Goal: Find specific page/section: Find specific page/section

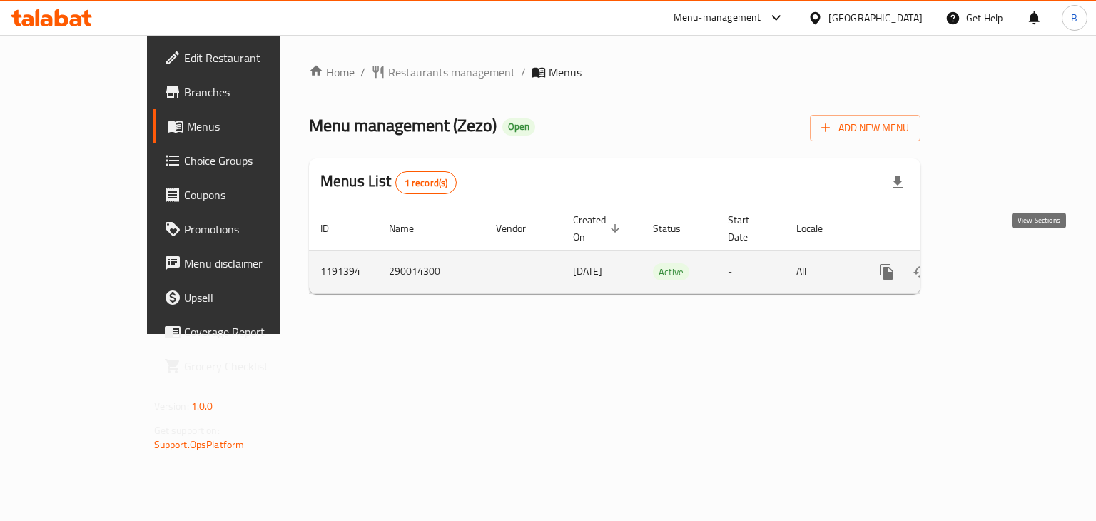
click at [999, 263] on icon "enhanced table" at bounding box center [989, 271] width 17 height 17
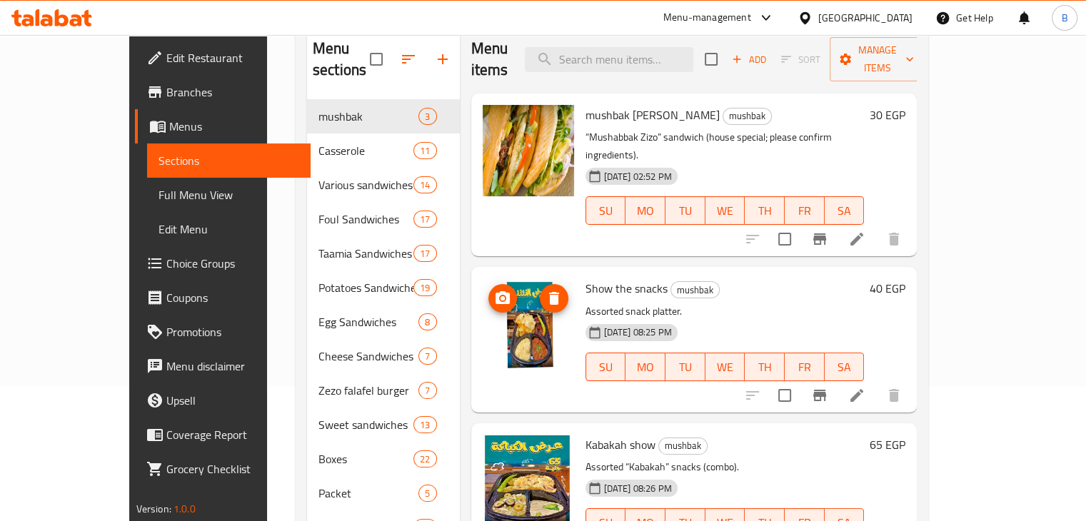
scroll to position [133, 0]
